Goal: Browse casually: Explore the website without a specific task or goal

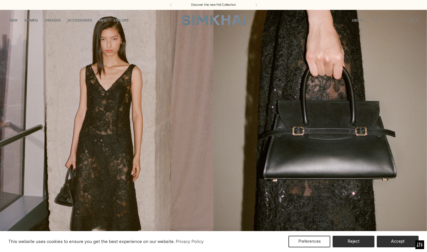
click at [402, 245] on button "Accept" at bounding box center [398, 242] width 42 height 12
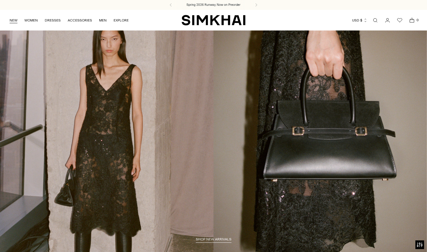
click at [14, 18] on link "NEW" at bounding box center [14, 20] width 8 height 13
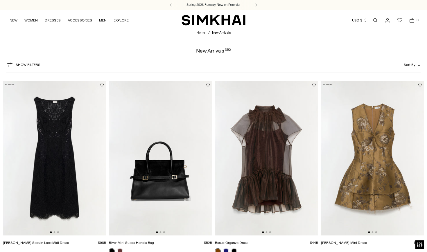
drag, startPoint x: 291, startPoint y: 7, endPoint x: 268, endPoint y: 49, distance: 48.3
click at [131, 49] on div "New Arrivals 352" at bounding box center [213, 50] width 427 height 5
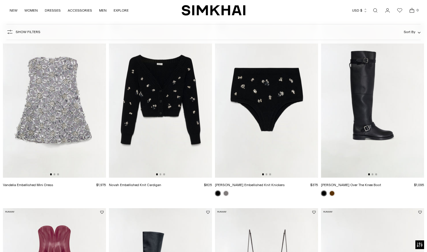
scroll to position [243, 0]
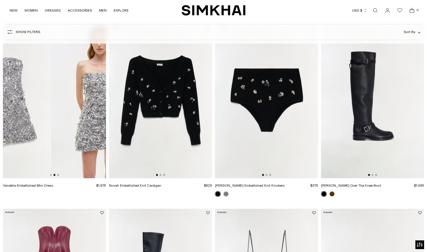
drag, startPoint x: 84, startPoint y: 114, endPoint x: 0, endPoint y: 105, distance: 84.3
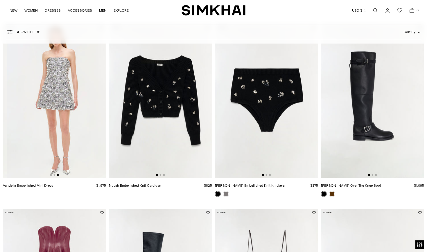
scroll to position [0, 206]
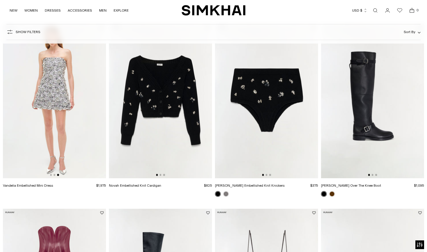
drag, startPoint x: 35, startPoint y: 105, endPoint x: 0, endPoint y: 105, distance: 35.5
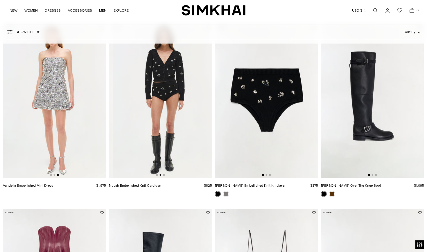
scroll to position [0, 103]
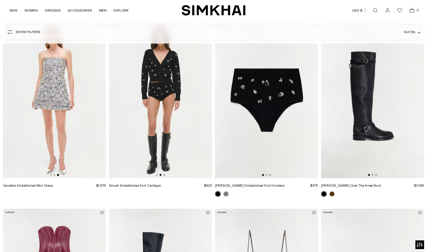
drag, startPoint x: 191, startPoint y: 82, endPoint x: 60, endPoint y: 101, distance: 131.9
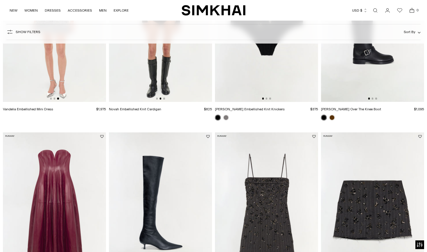
scroll to position [398, 0]
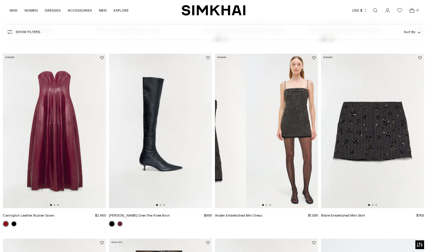
drag, startPoint x: 232, startPoint y: 104, endPoint x: 105, endPoint y: 104, distance: 126.8
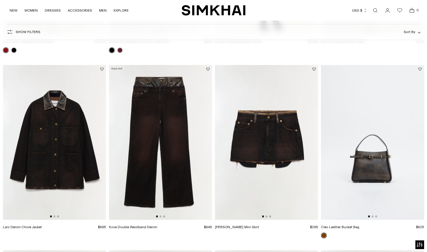
scroll to position [600, 0]
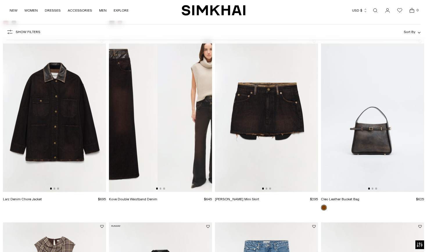
drag, startPoint x: 164, startPoint y: 113, endPoint x: 97, endPoint y: 114, distance: 67.2
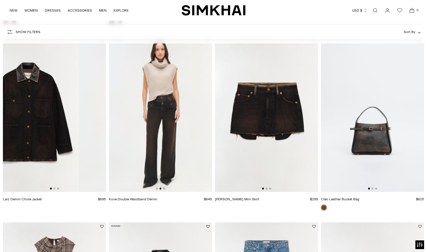
drag, startPoint x: 97, startPoint y: 114, endPoint x: 70, endPoint y: 114, distance: 27.0
click at [70, 114] on img at bounding box center [27, 114] width 103 height 155
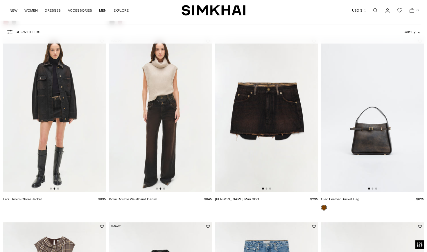
scroll to position [776, 0]
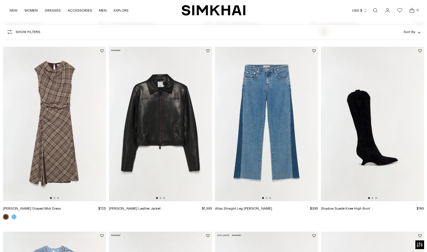
drag, startPoint x: 70, startPoint y: 114, endPoint x: 0, endPoint y: 127, distance: 70.8
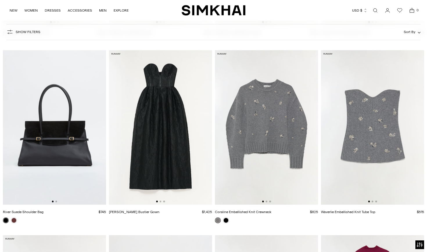
scroll to position [0, 0]
drag, startPoint x: 245, startPoint y: 128, endPoint x: 93, endPoint y: 126, distance: 152.1
drag, startPoint x: 287, startPoint y: 119, endPoint x: 160, endPoint y: 119, distance: 127.1
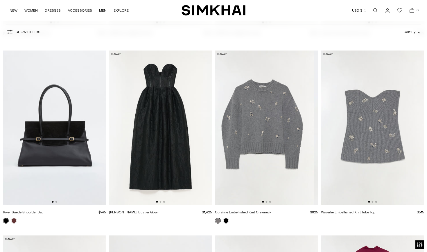
drag, startPoint x: 271, startPoint y: 127, endPoint x: 165, endPoint y: 112, distance: 107.0
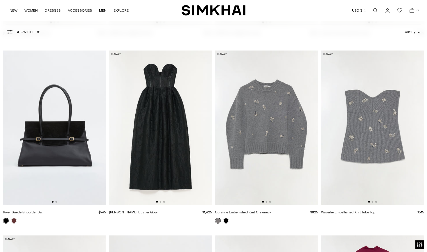
drag, startPoint x: 272, startPoint y: 111, endPoint x: 66, endPoint y: 147, distance: 208.4
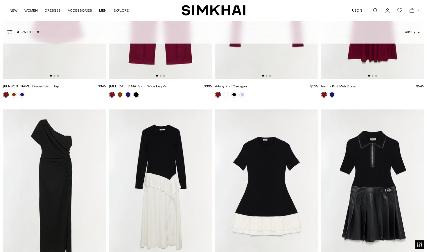
scroll to position [4641, 0]
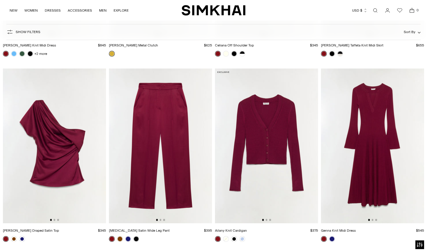
drag, startPoint x: 46, startPoint y: 131, endPoint x: 0, endPoint y: 131, distance: 45.7
drag, startPoint x: 106, startPoint y: 146, endPoint x: 8, endPoint y: 143, distance: 98.6
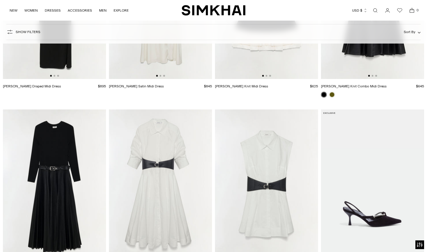
scroll to position [0, 0]
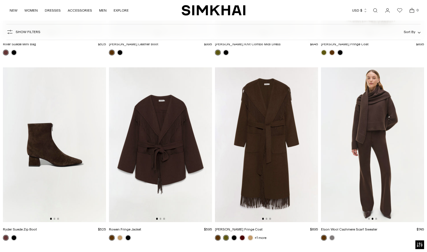
drag, startPoint x: 391, startPoint y: 135, endPoint x: 211, endPoint y: 160, distance: 182.1
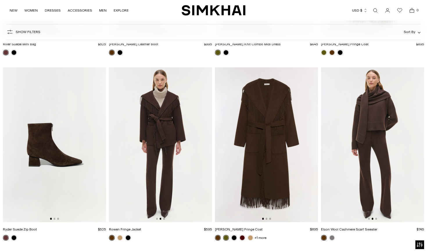
drag, startPoint x: 188, startPoint y: 160, endPoint x: 56, endPoint y: 202, distance: 137.9
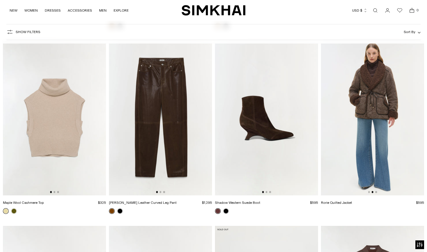
scroll to position [0, 103]
drag, startPoint x: 393, startPoint y: 102, endPoint x: 233, endPoint y: 124, distance: 162.2
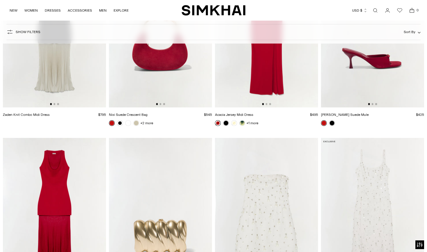
scroll to position [11141, 0]
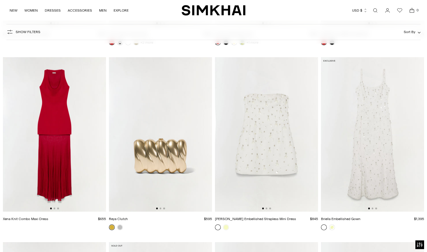
drag, startPoint x: 265, startPoint y: 126, endPoint x: 167, endPoint y: 130, distance: 97.2
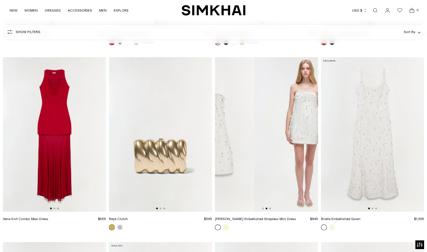
scroll to position [0, 103]
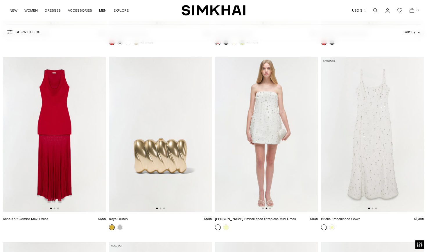
drag, startPoint x: 273, startPoint y: 120, endPoint x: 116, endPoint y: 126, distance: 157.7
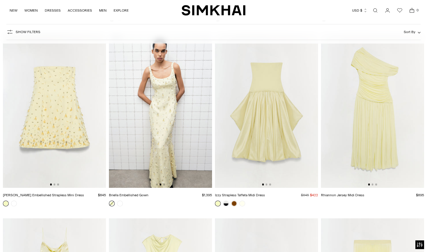
drag, startPoint x: 178, startPoint y: 101, endPoint x: 62, endPoint y: 95, distance: 116.4
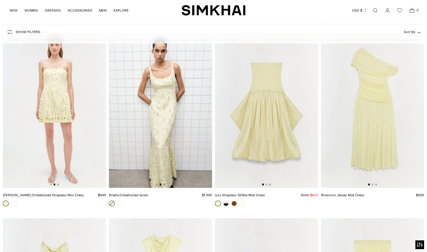
drag, startPoint x: 62, startPoint y: 95, endPoint x: 0, endPoint y: 118, distance: 66.0
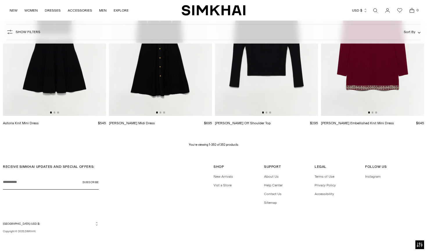
scroll to position [16236, 0]
